Goal: Task Accomplishment & Management: Manage account settings

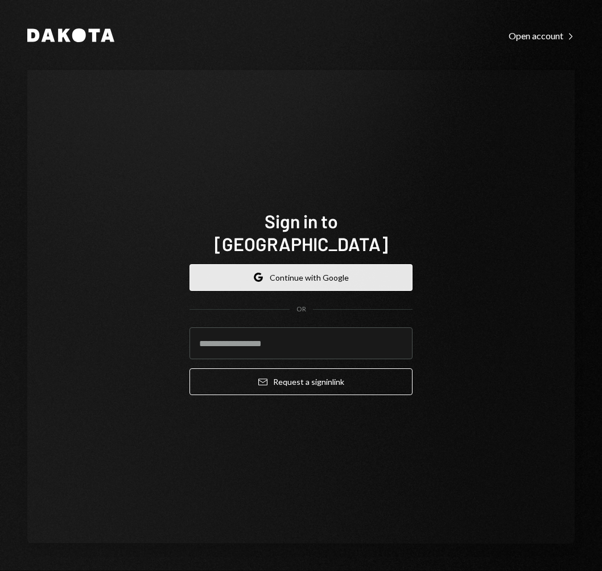
click at [339, 267] on button "Google Continue with Google" at bounding box center [300, 277] width 223 height 27
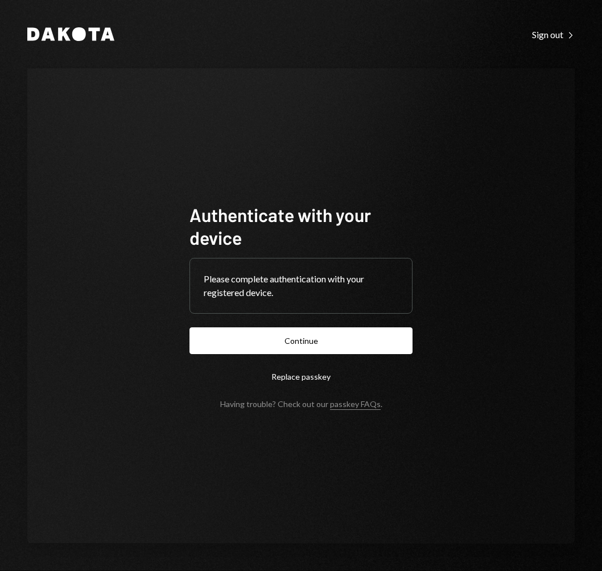
click at [342, 324] on form "Authenticate with your device Please complete authentication with your register…" at bounding box center [300, 305] width 223 height 205
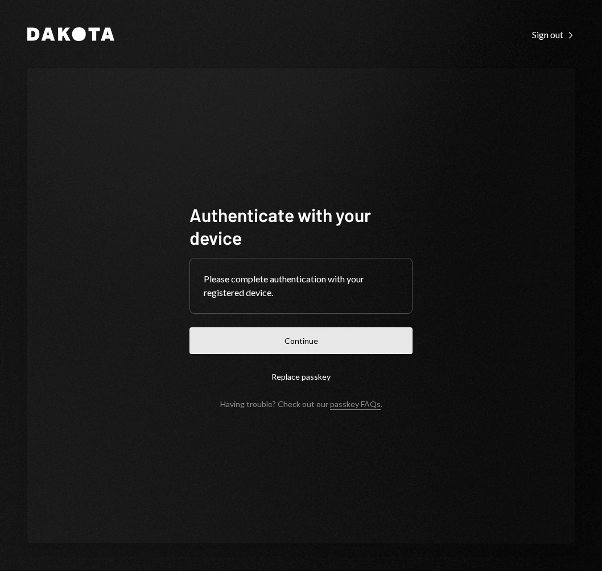
click at [342, 331] on button "Continue" at bounding box center [300, 340] width 223 height 27
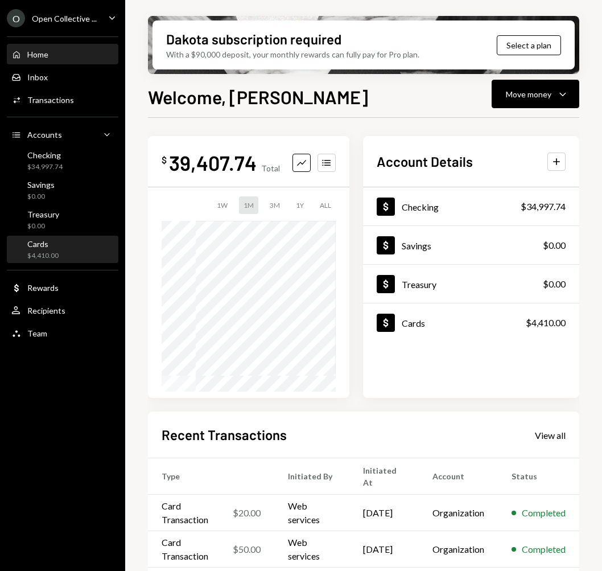
click at [65, 240] on div "Cards $4,410.00" at bounding box center [62, 250] width 102 height 22
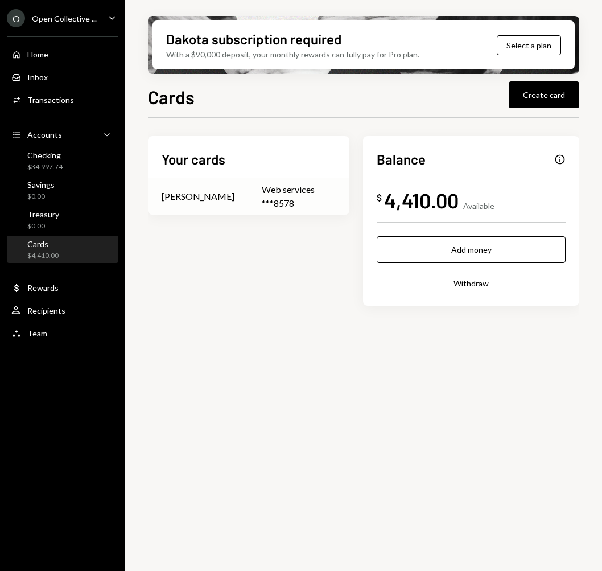
click at [308, 183] on div "Web services ***8578" at bounding box center [299, 196] width 74 height 27
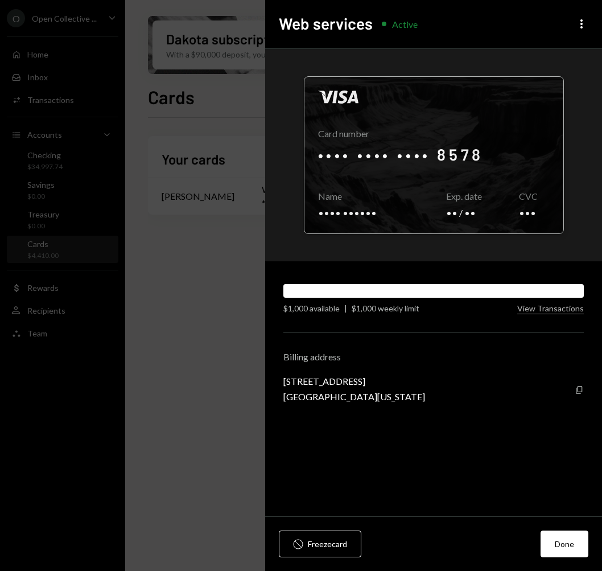
click at [456, 156] on div at bounding box center [433, 155] width 259 height 156
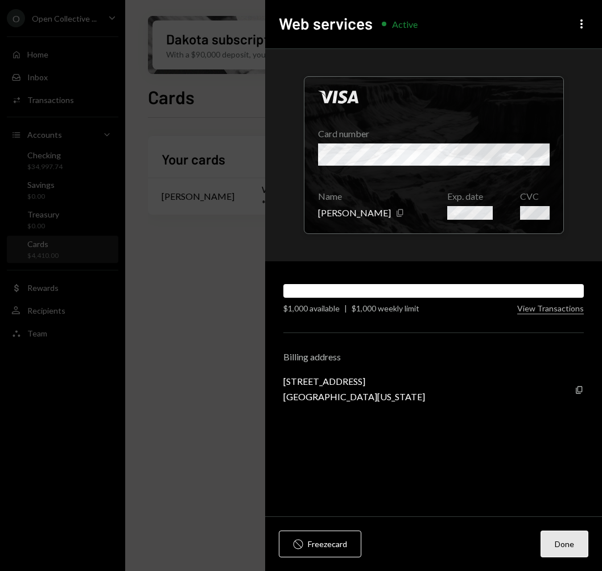
click at [560, 541] on button "Done" at bounding box center [564, 543] width 48 height 27
